Goal: Obtain resource: Download file/media

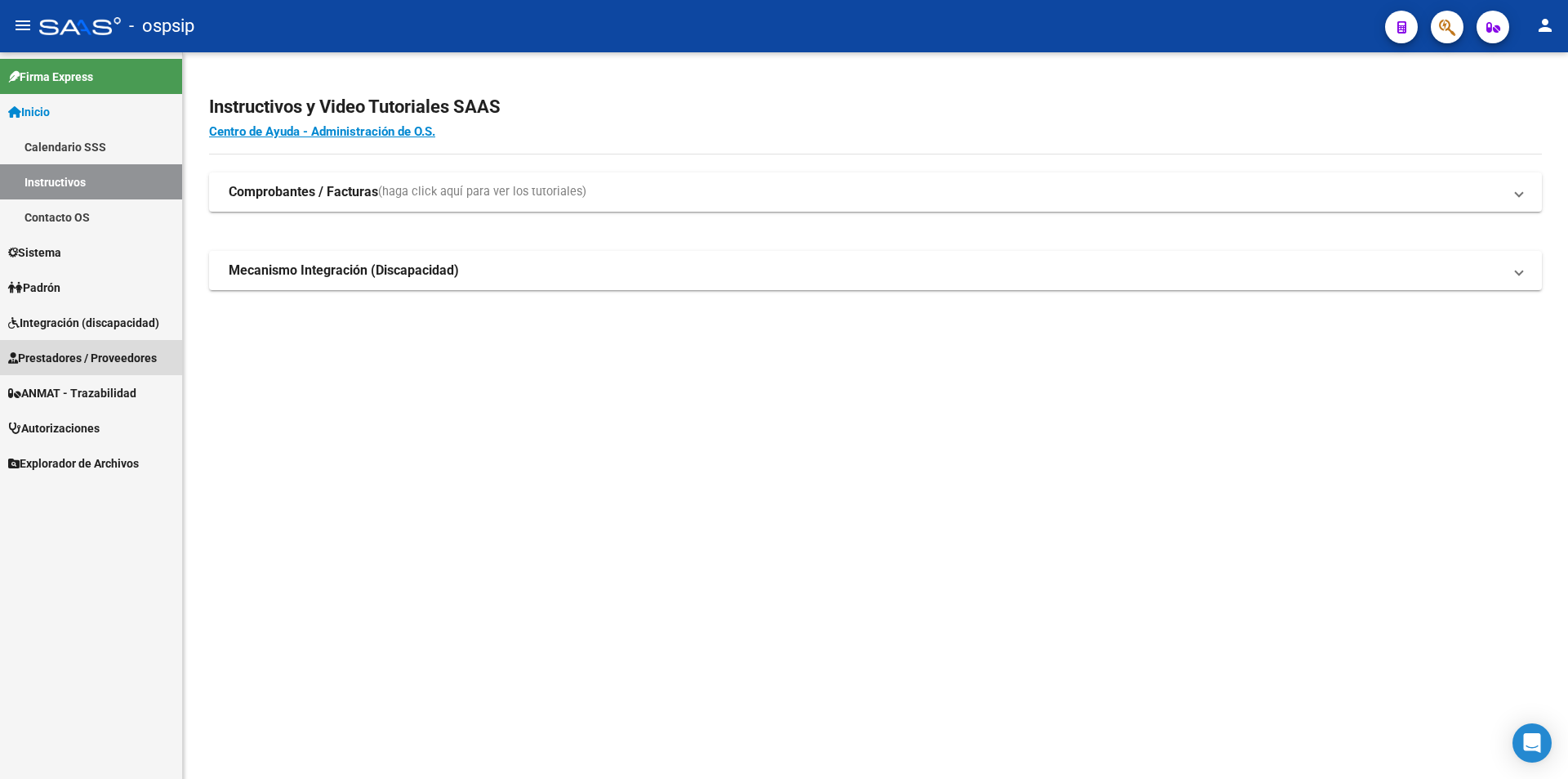
click at [70, 357] on span "Prestadores / Proveedores" at bounding box center [82, 358] width 149 height 18
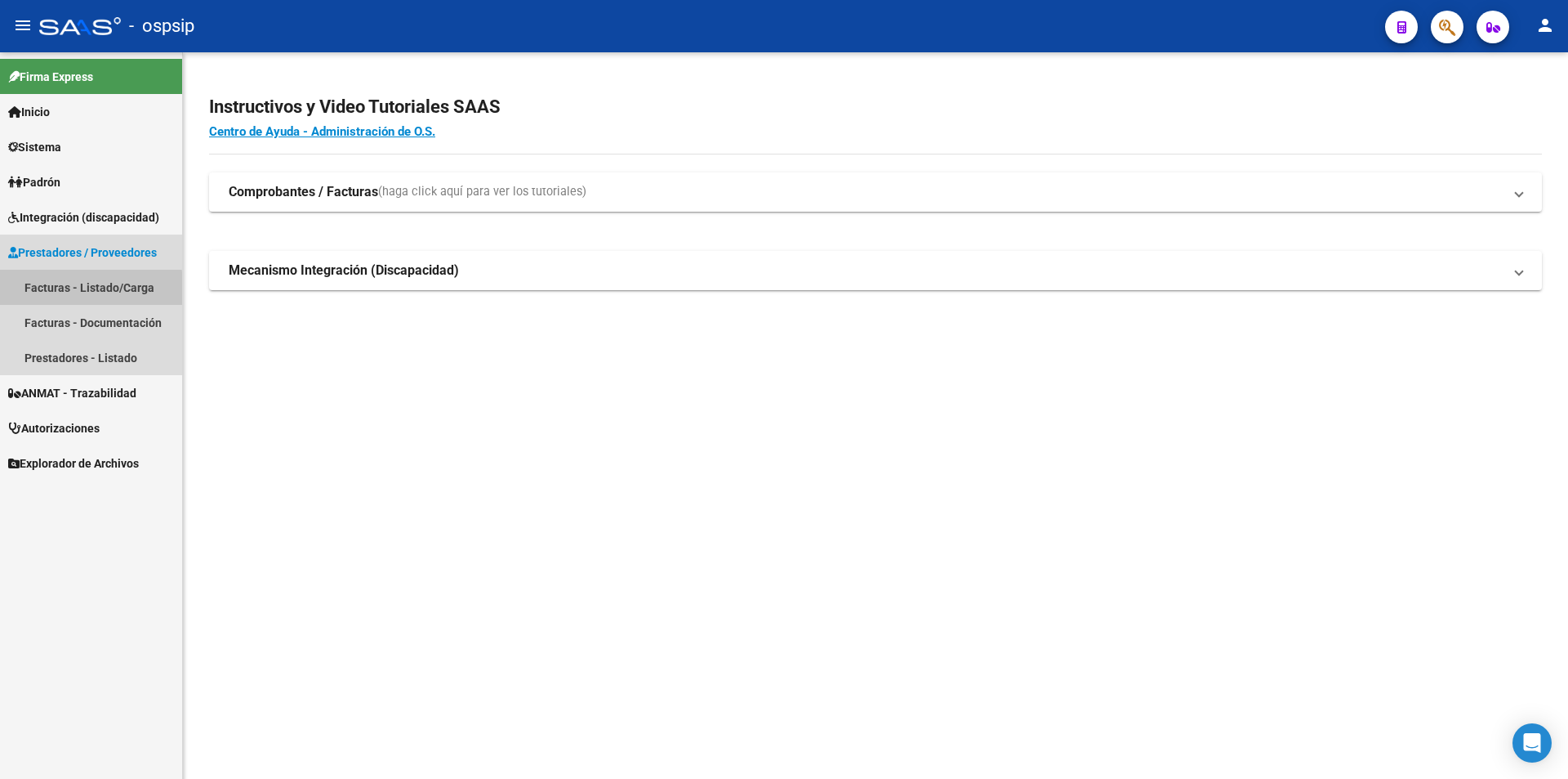
click at [64, 291] on link "Facturas - Listado/Carga" at bounding box center [90, 287] width 182 height 35
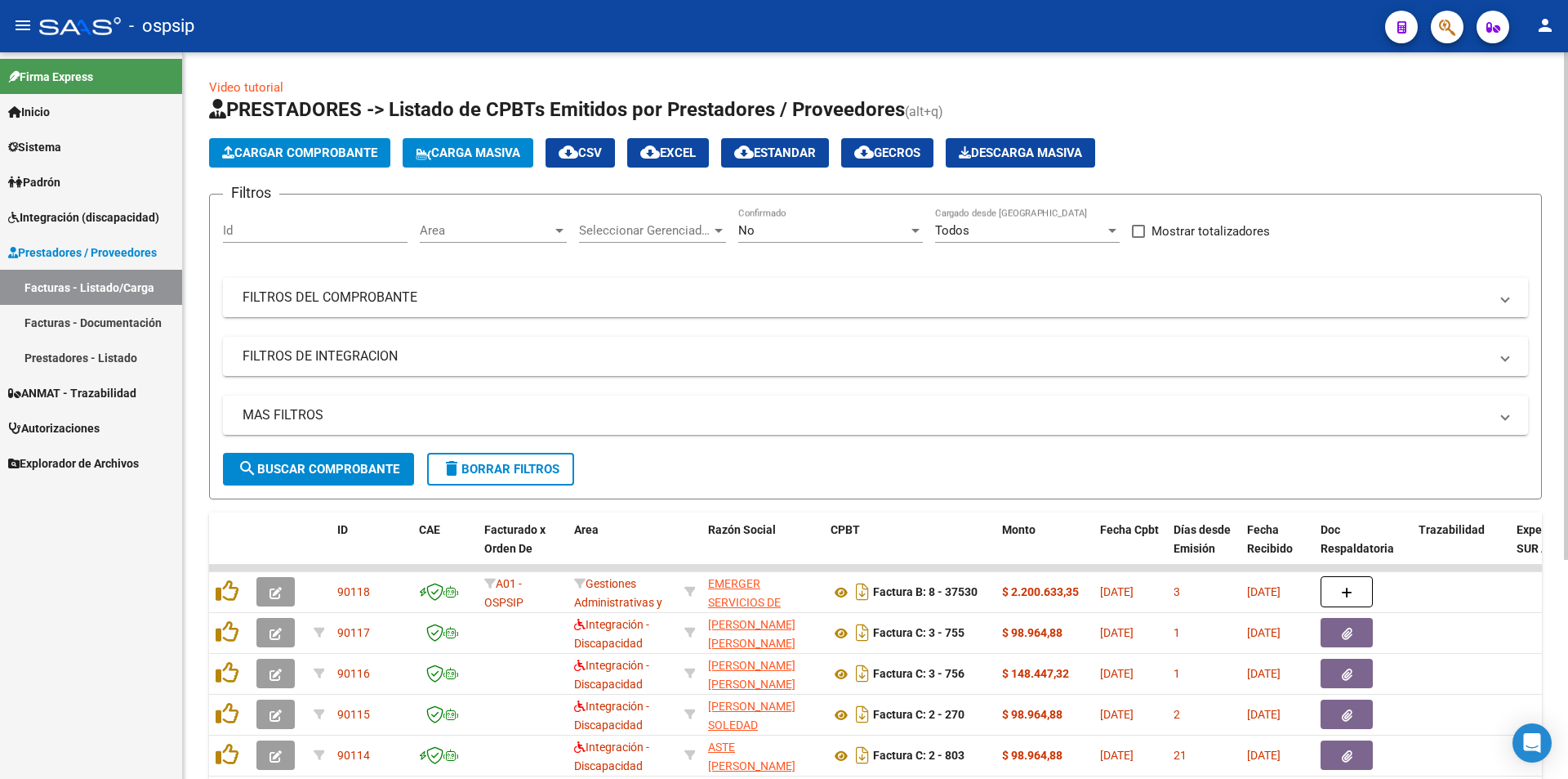
click at [369, 302] on mat-panel-title "FILTROS DEL COMPROBANTE" at bounding box center [866, 297] width 1247 height 18
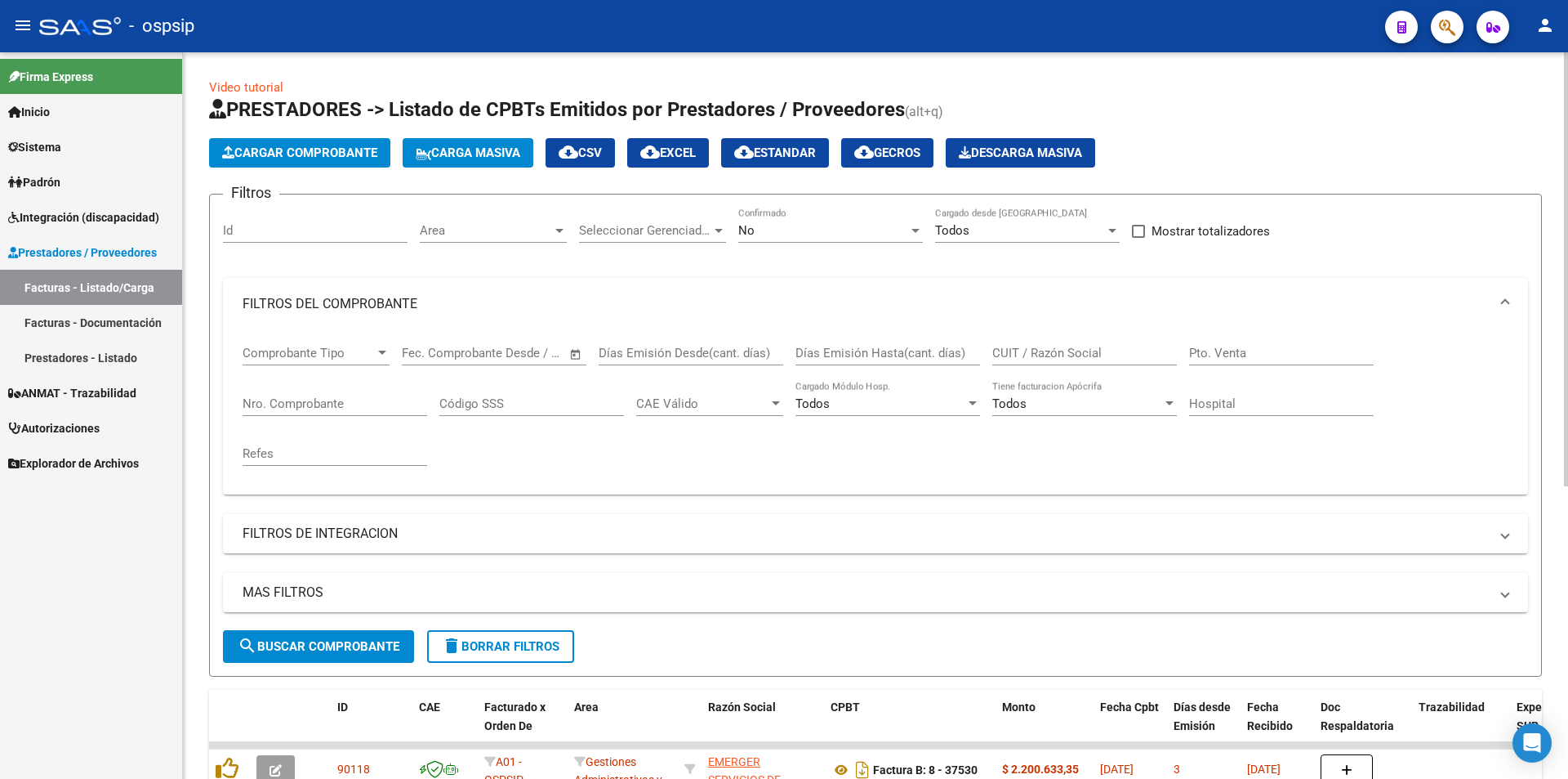
click at [1032, 350] on input "CUIT / Razón Social" at bounding box center [1085, 353] width 184 height 15
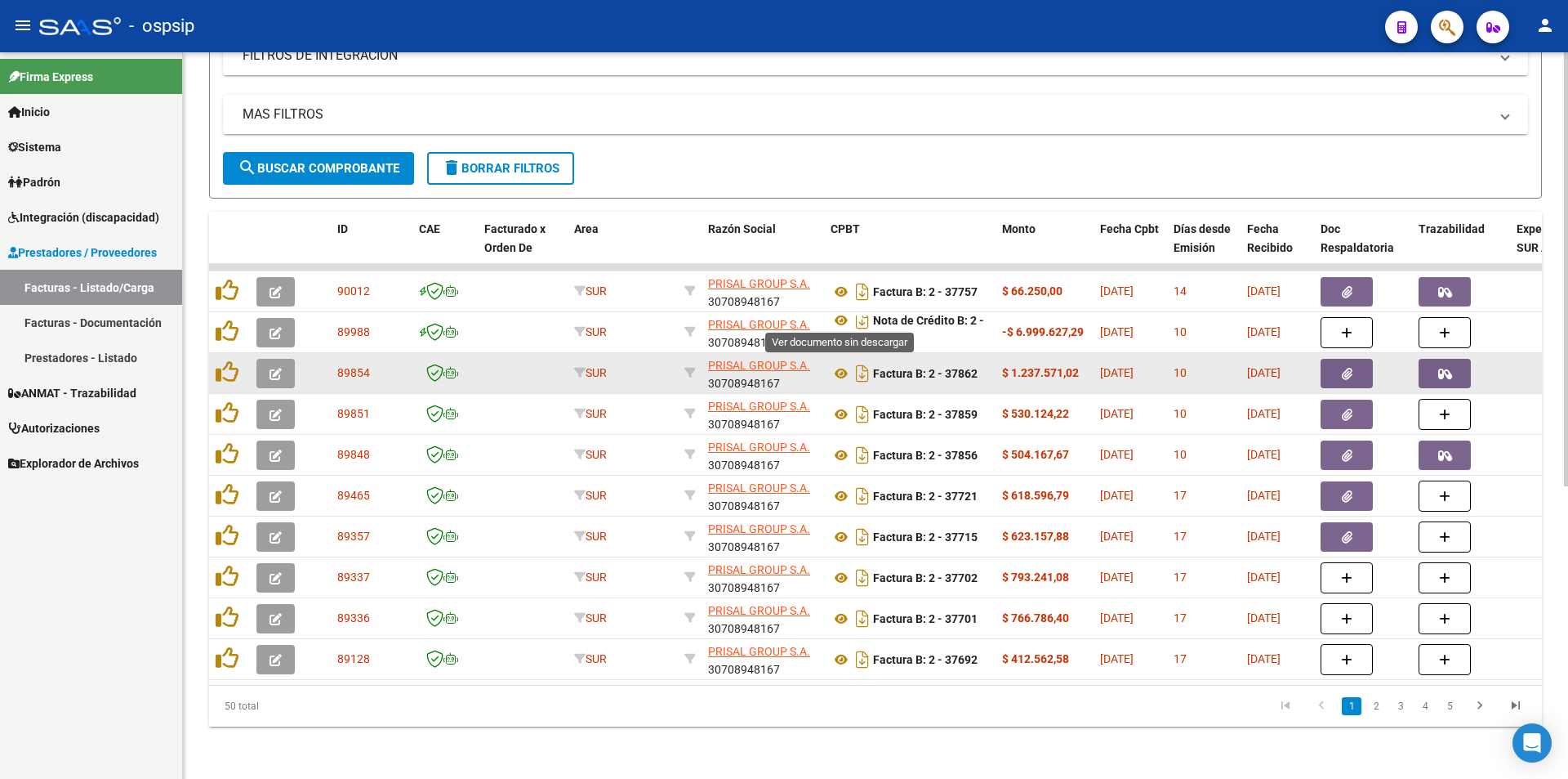
scroll to position [10, 0]
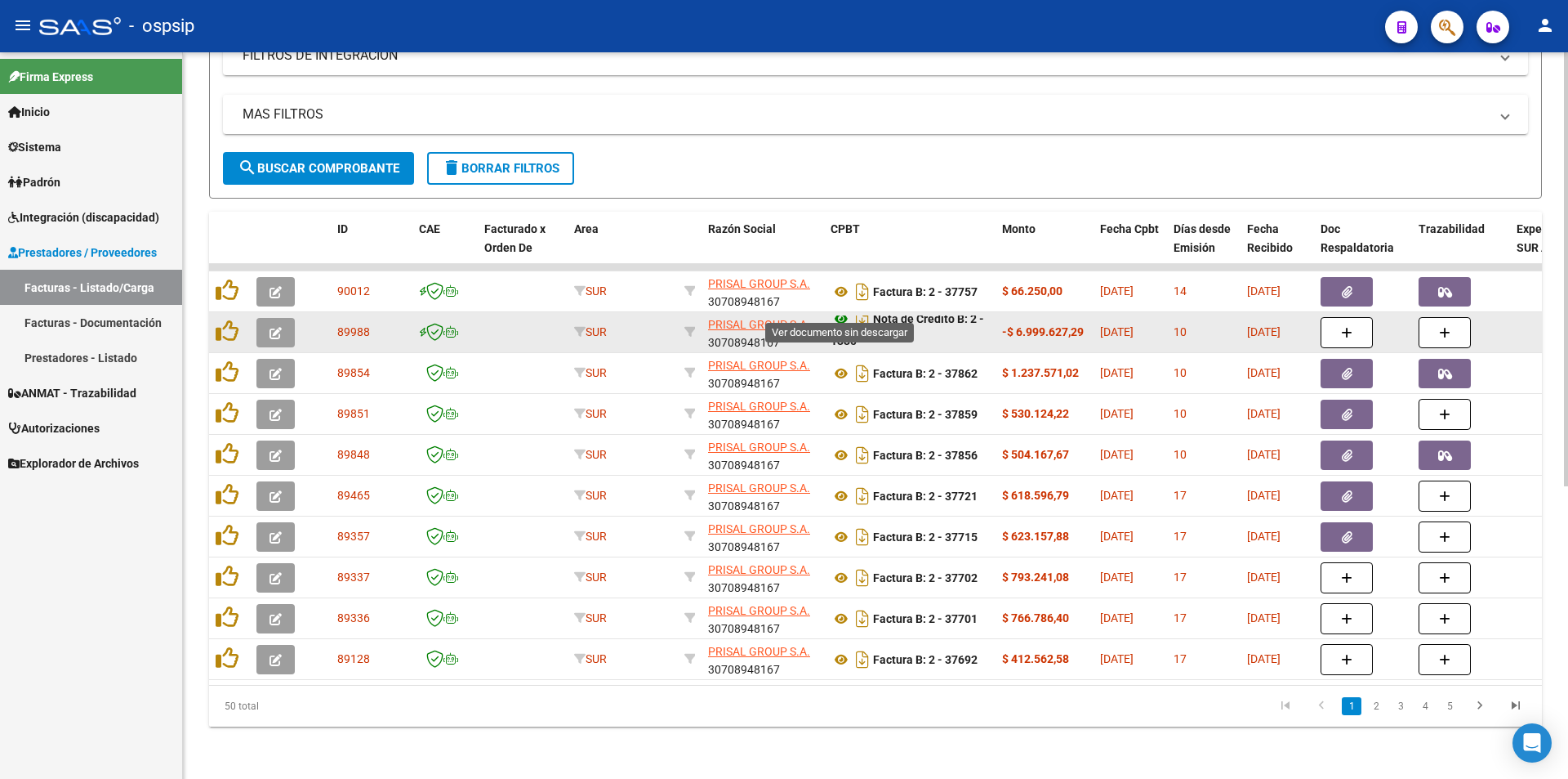
type input "prisal"
click at [842, 311] on icon at bounding box center [842, 319] width 22 height 20
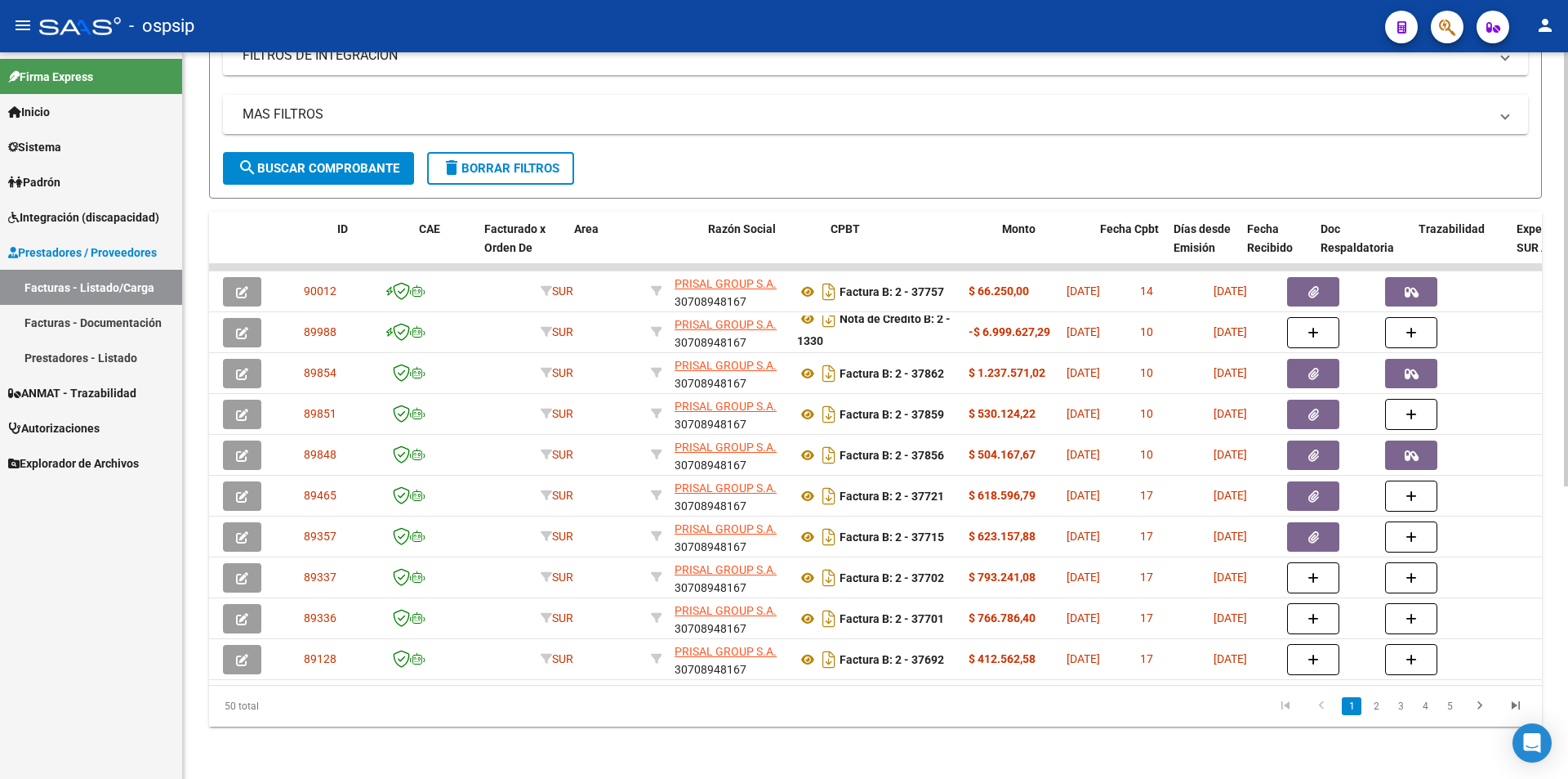
scroll to position [0, 0]
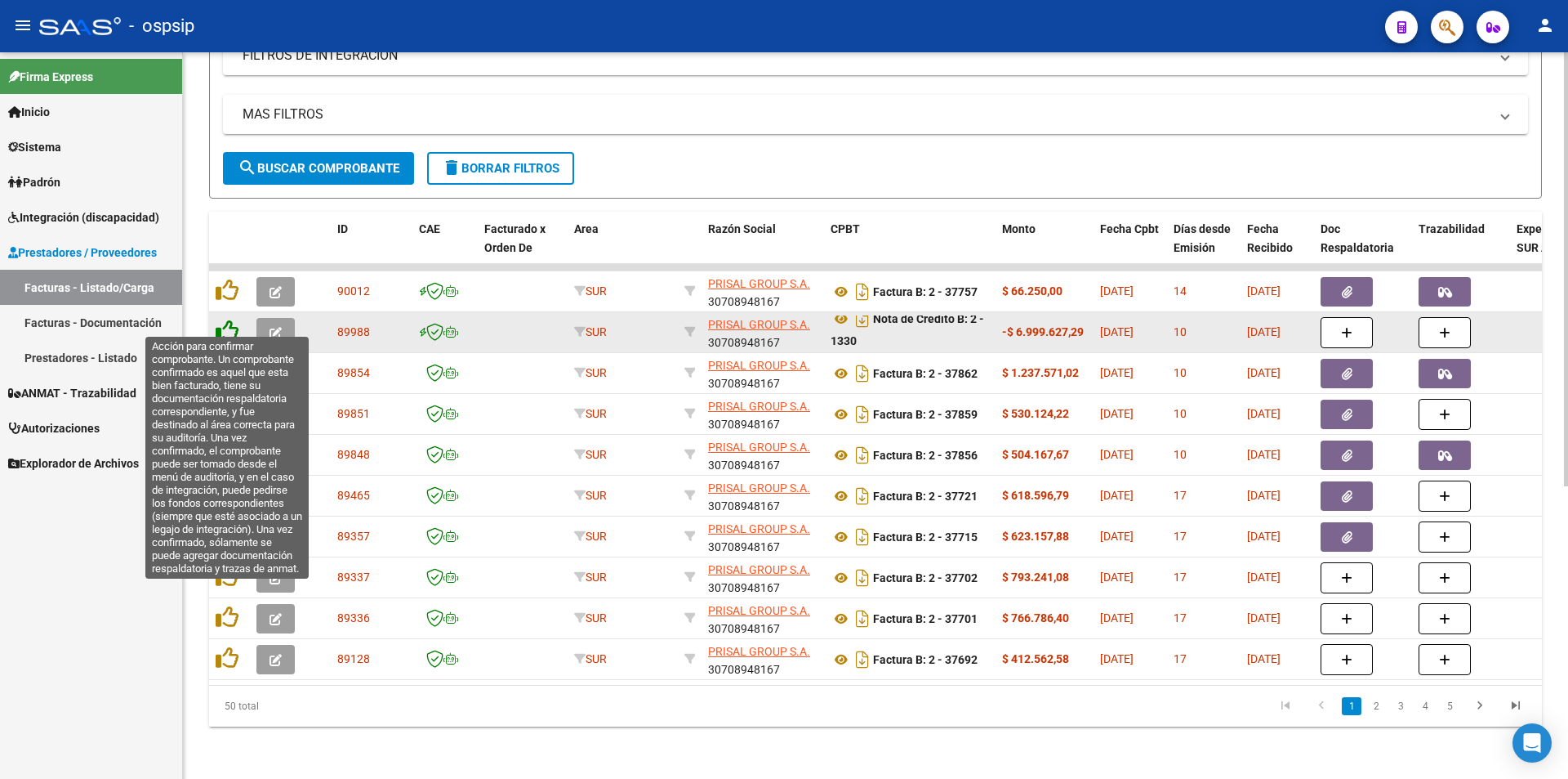
click at [230, 322] on icon at bounding box center [227, 331] width 23 height 23
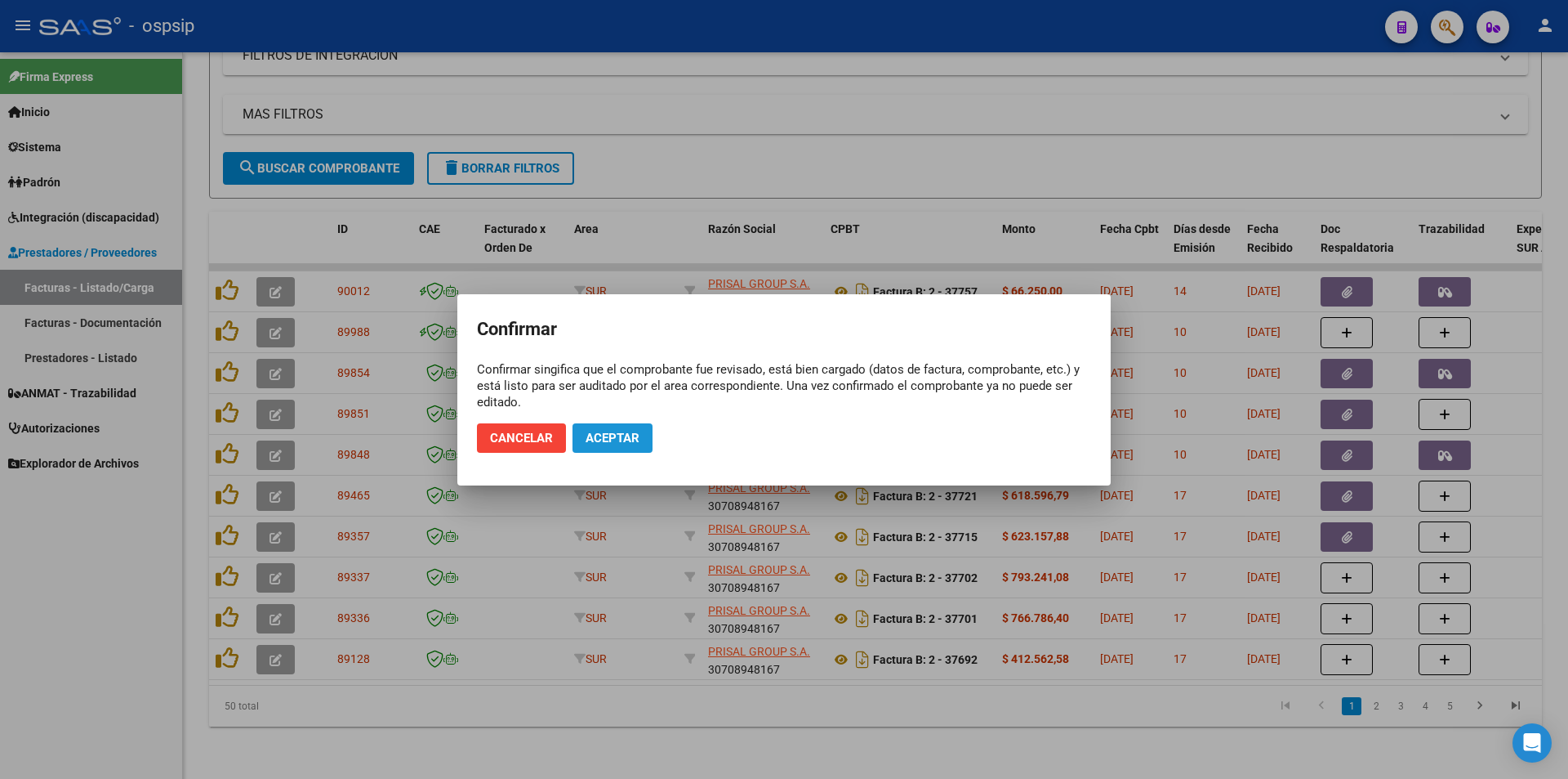
click at [613, 437] on span "Aceptar" at bounding box center [613, 438] width 54 height 15
